Goal: Understand site structure

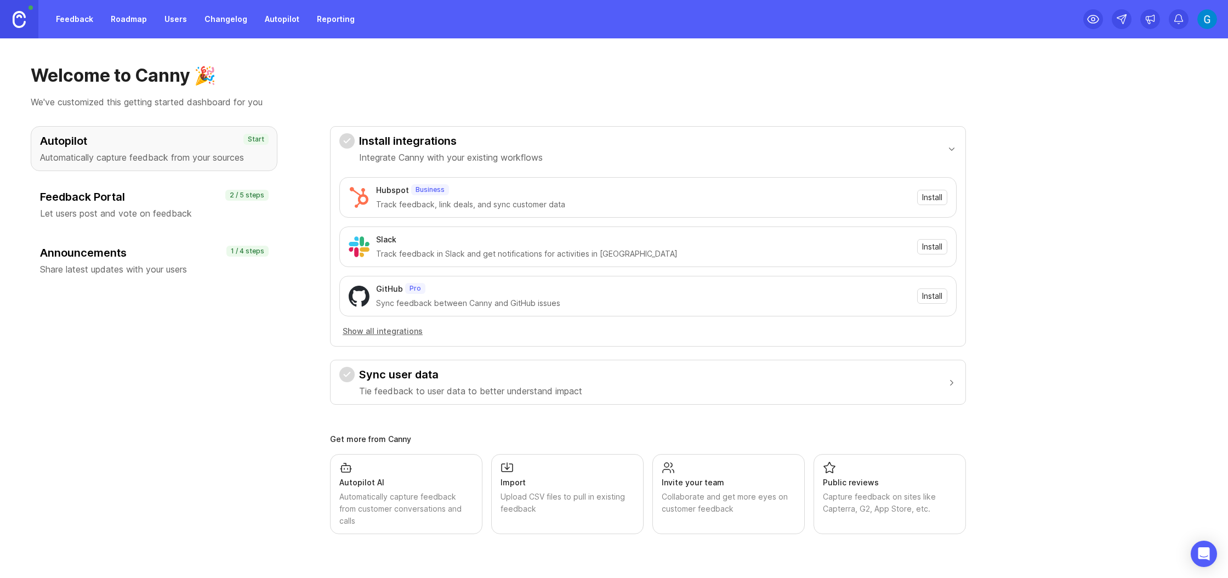
click at [25, 10] on link at bounding box center [19, 19] width 38 height 38
click at [31, 12] on link at bounding box center [19, 19] width 38 height 38
click at [152, 203] on h3 "Feedback Portal" at bounding box center [154, 196] width 228 height 15
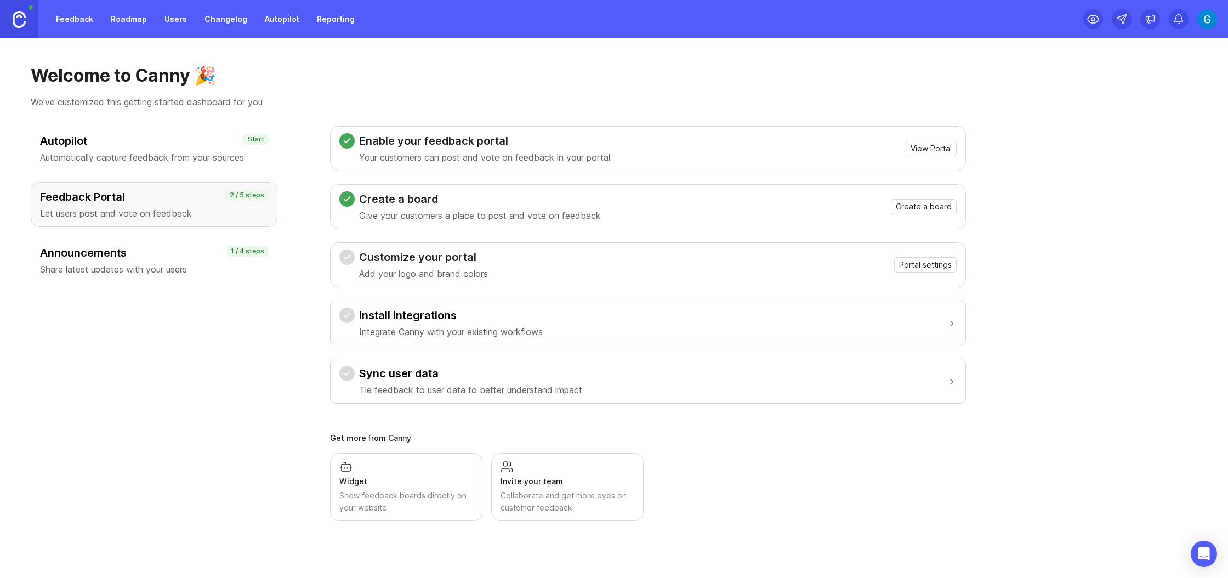
click at [525, 207] on div "Create a board Give your customers a place to post and vote on feedback" at bounding box center [480, 206] width 242 height 31
click at [347, 199] on icon at bounding box center [347, 199] width 6 height 4
